Goal: Information Seeking & Learning: Check status

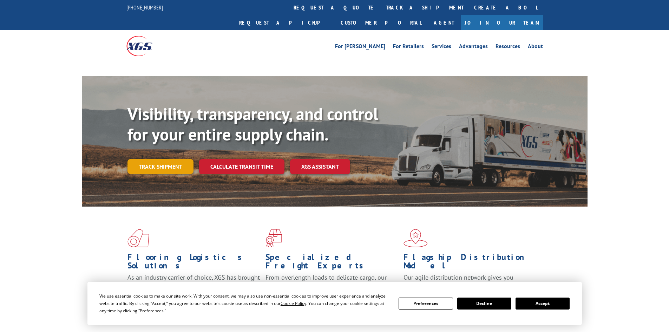
click at [163, 159] on link "Track shipment" at bounding box center [161, 166] width 66 height 15
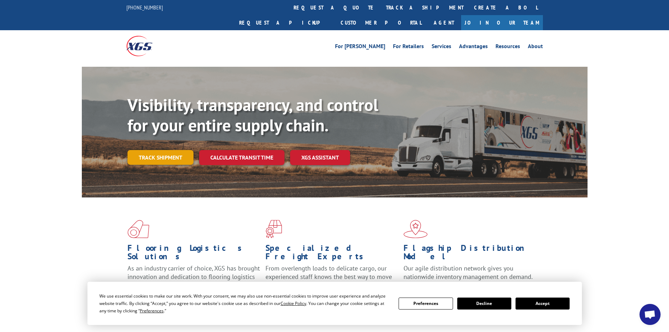
click at [162, 150] on link "Track shipment" at bounding box center [161, 157] width 66 height 15
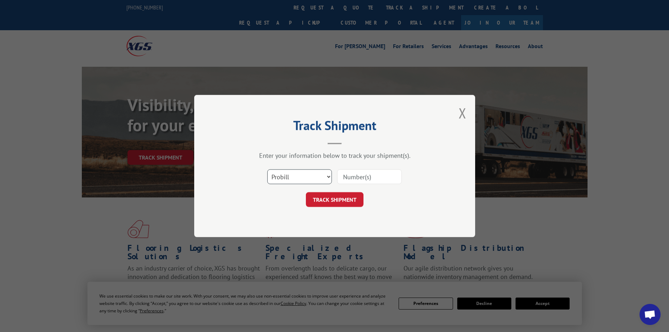
click at [310, 176] on select "Select category... Probill BOL PO" at bounding box center [299, 176] width 65 height 15
select select "po"
click at [267, 169] on select "Select category... Probill BOL PO" at bounding box center [299, 176] width 65 height 15
click at [349, 177] on input at bounding box center [369, 176] width 65 height 15
type input "98513604"
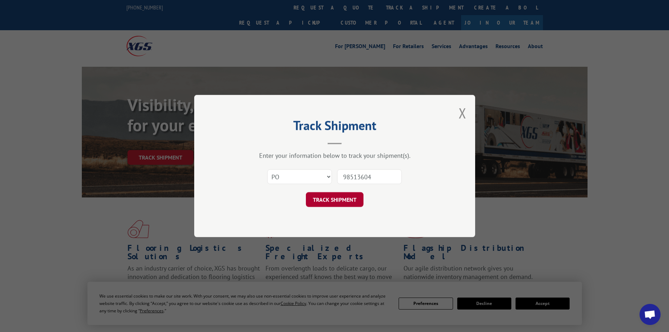
click at [332, 202] on button "TRACK SHIPMENT" at bounding box center [335, 199] width 58 height 15
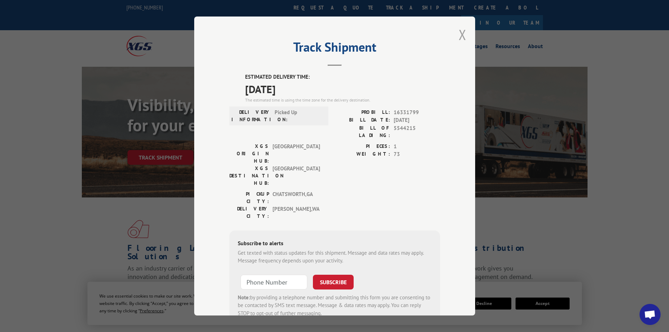
click at [459, 35] on button "Close modal" at bounding box center [463, 34] width 8 height 19
